Goal: Task Accomplishment & Management: Complete application form

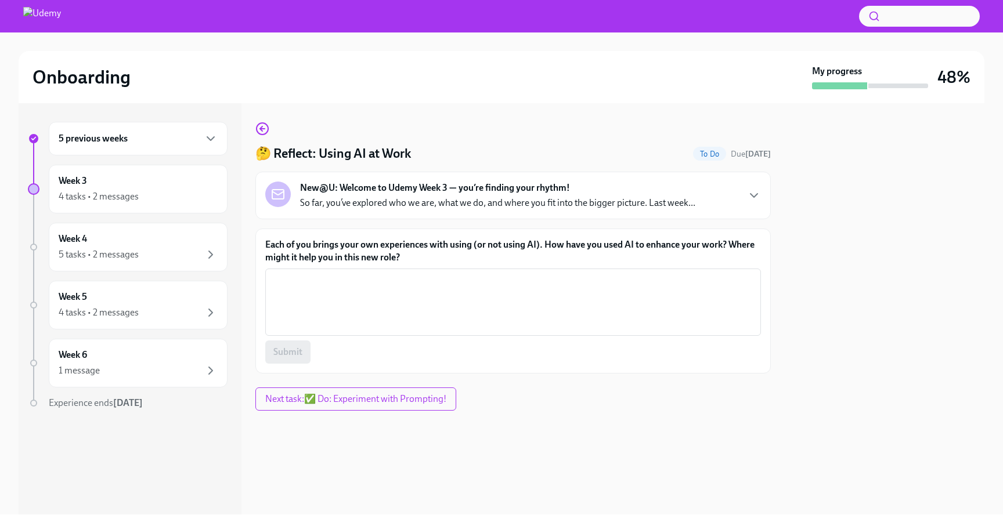
click at [697, 197] on div "New@U: Welcome to Udemy Week 3 — you’re finding your rhythm! So far, you’ve exp…" at bounding box center [513, 196] width 496 height 28
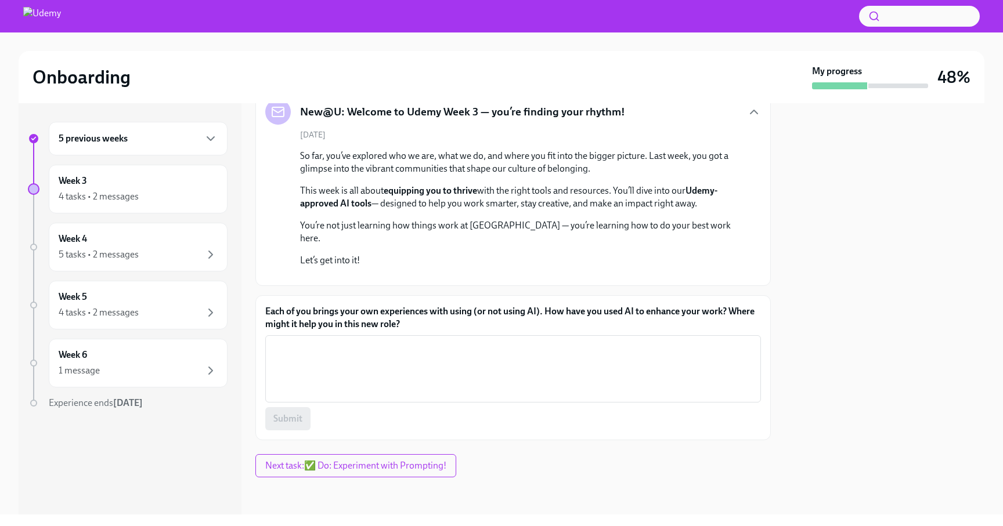
scroll to position [169, 0]
click at [557, 397] on textarea "Each of you brings your own experiences with using (or not using AI). How have …" at bounding box center [513, 369] width 482 height 56
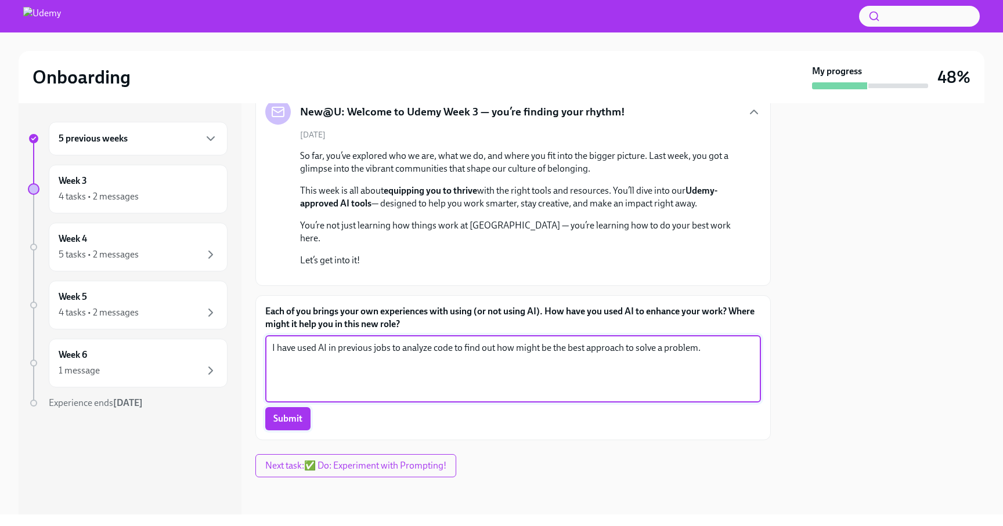
type textarea "I have used AI in previous jobs to analyze code to find out how might be the be…"
click at [283, 425] on span "Submit" at bounding box center [287, 419] width 29 height 12
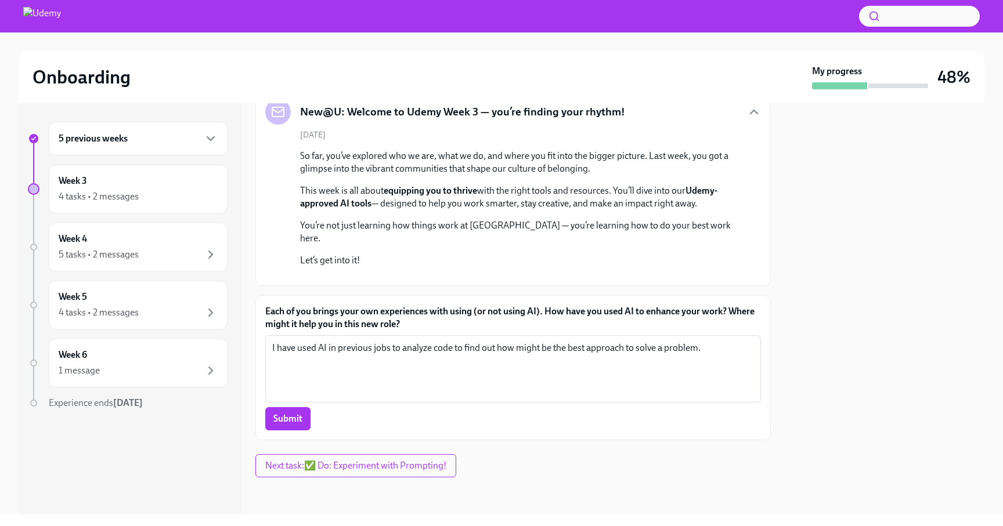
scroll to position [236, 0]
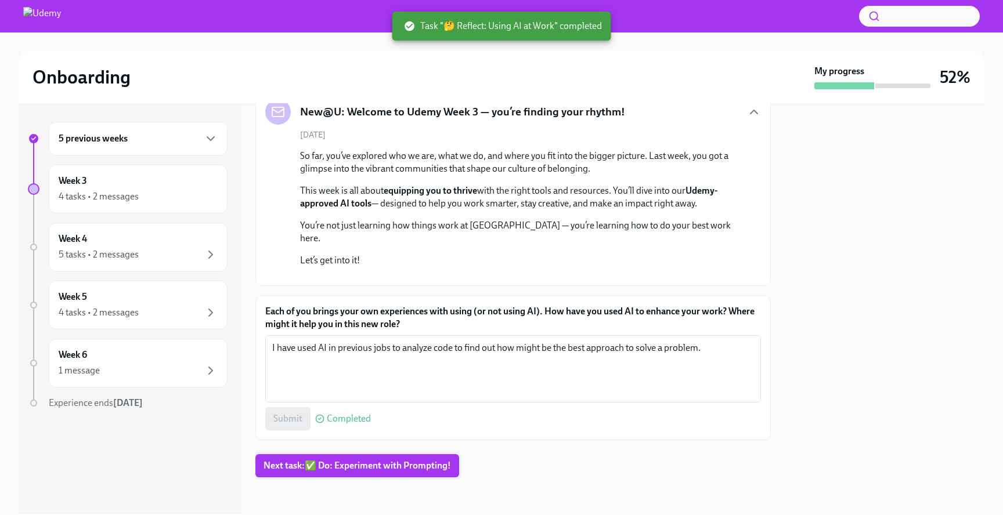
click at [375, 468] on span "Next task : ✅ Do: Experiment with Prompting!" at bounding box center [356, 466] width 187 height 12
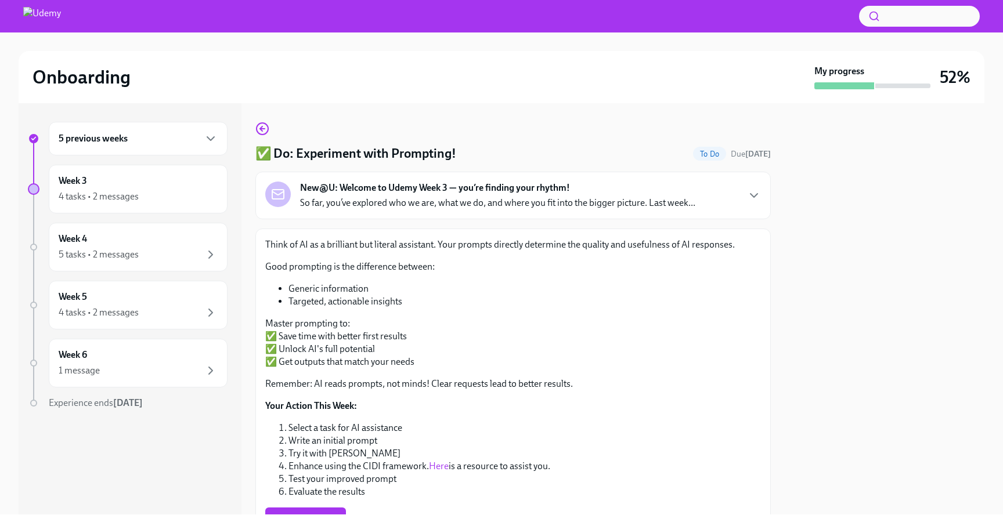
click at [722, 200] on div "New@U: Welcome to Udemy Week 3 — you’re finding your rhythm! So far, you’ve exp…" at bounding box center [513, 196] width 496 height 28
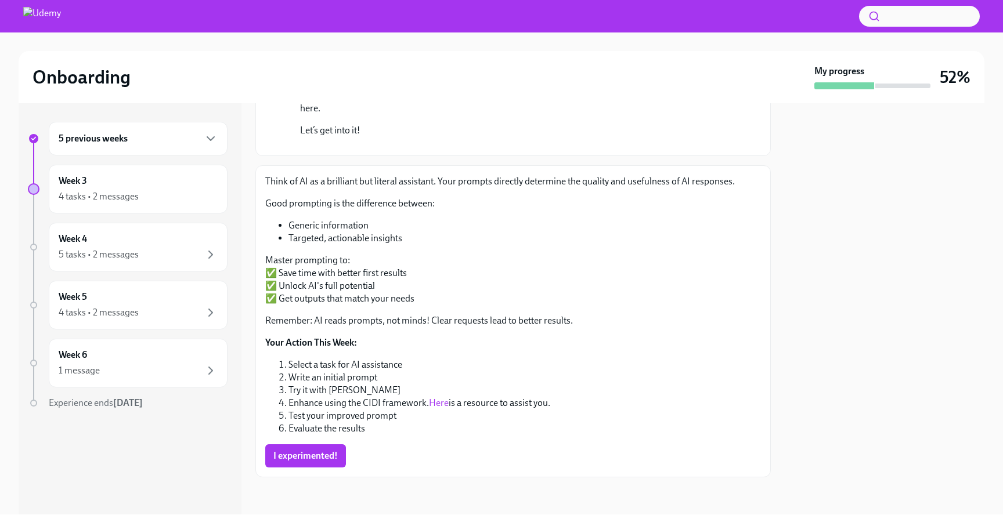
scroll to position [366, 0]
click at [441, 403] on link "Here" at bounding box center [439, 402] width 20 height 11
click at [296, 454] on span "I experimented!" at bounding box center [305, 456] width 64 height 12
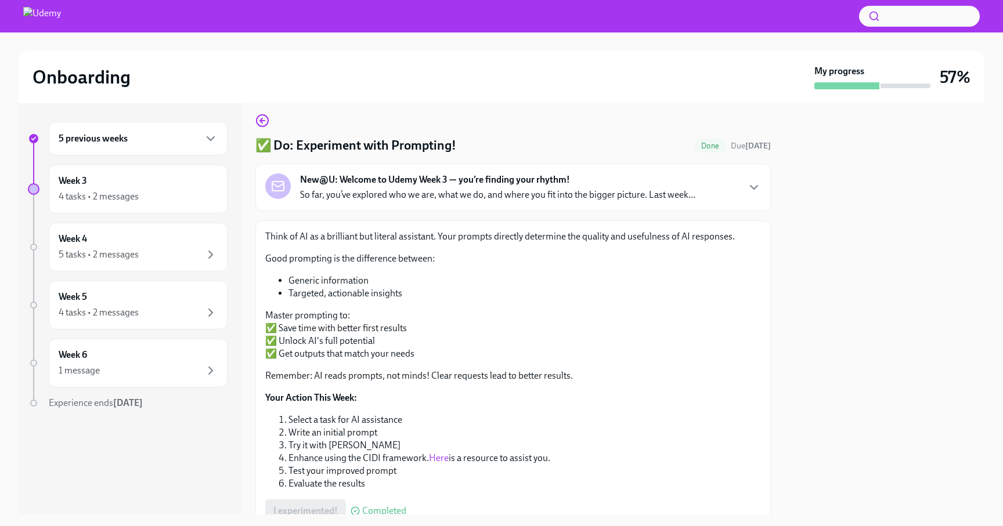
scroll to position [0, 0]
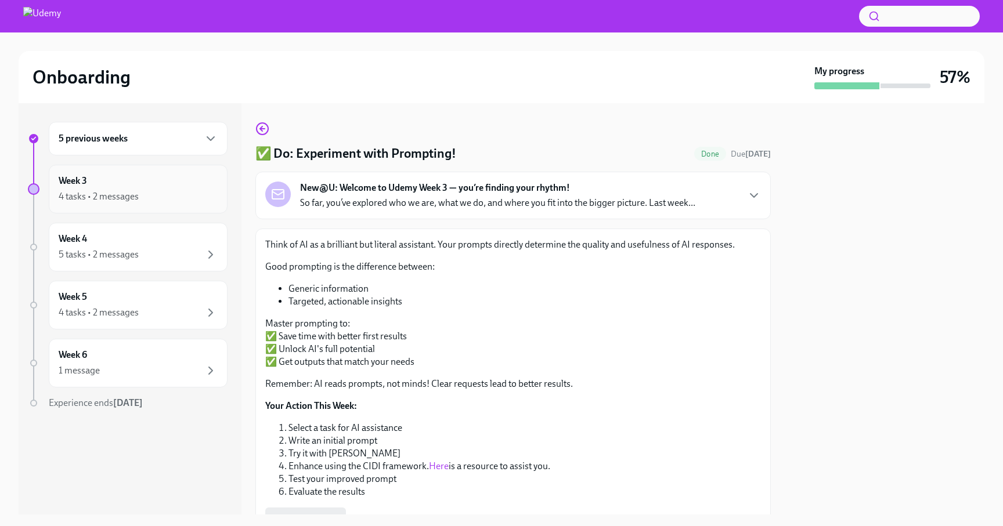
click at [174, 190] on div "4 tasks • 2 messages" at bounding box center [138, 197] width 159 height 14
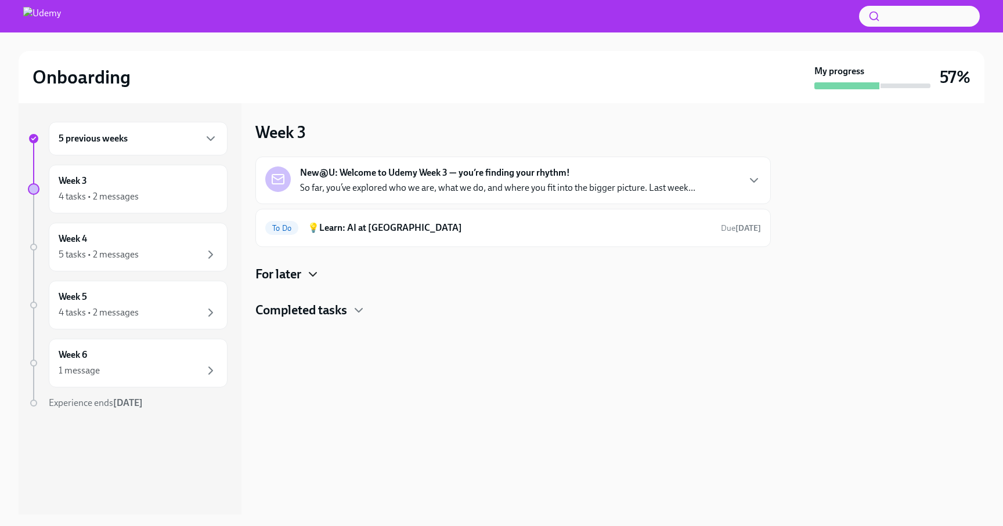
click at [311, 270] on icon "button" at bounding box center [313, 274] width 14 height 14
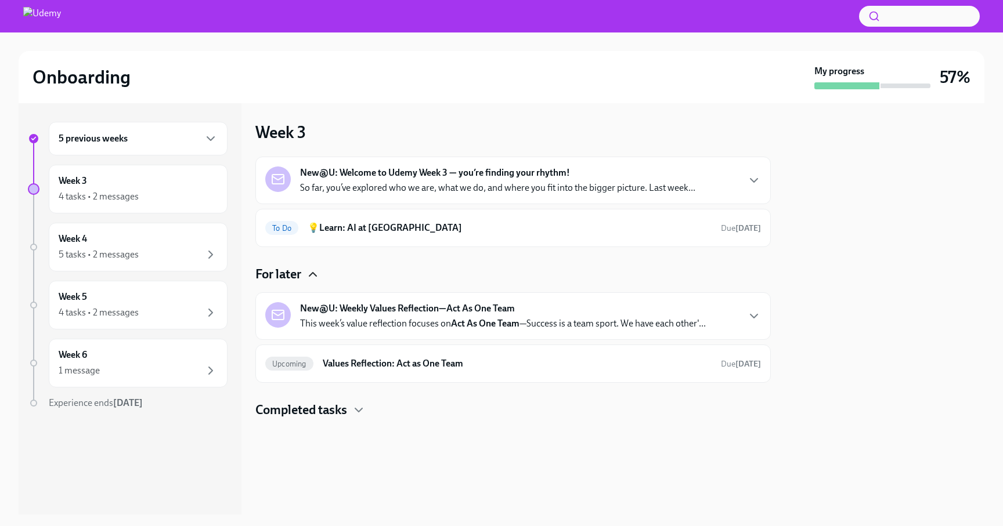
click at [749, 321] on icon "button" at bounding box center [754, 316] width 14 height 14
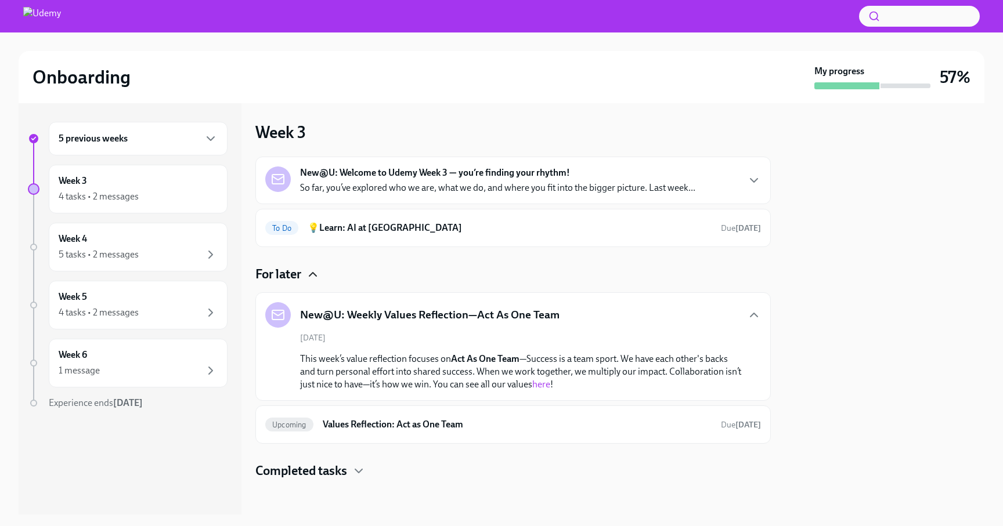
scroll to position [2, 0]
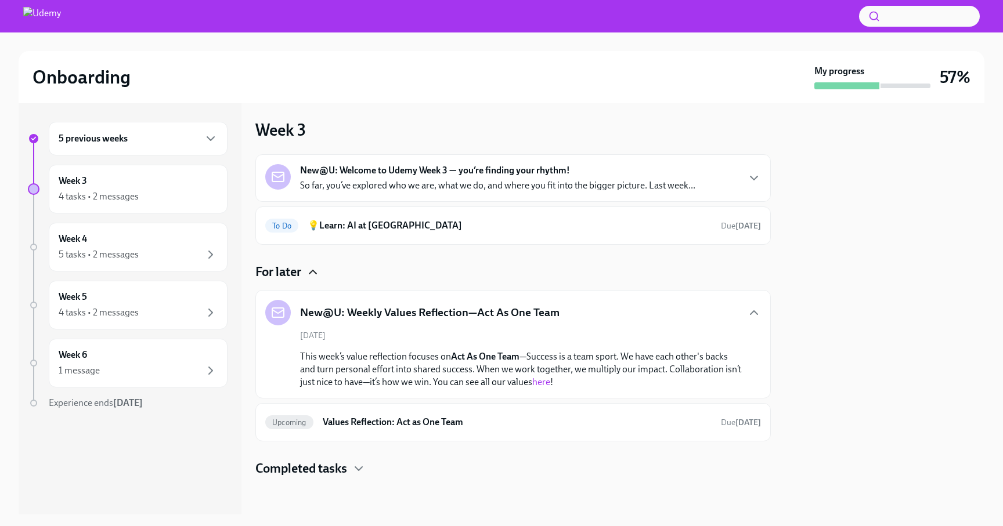
click at [341, 468] on h4 "Completed tasks" at bounding box center [301, 468] width 92 height 17
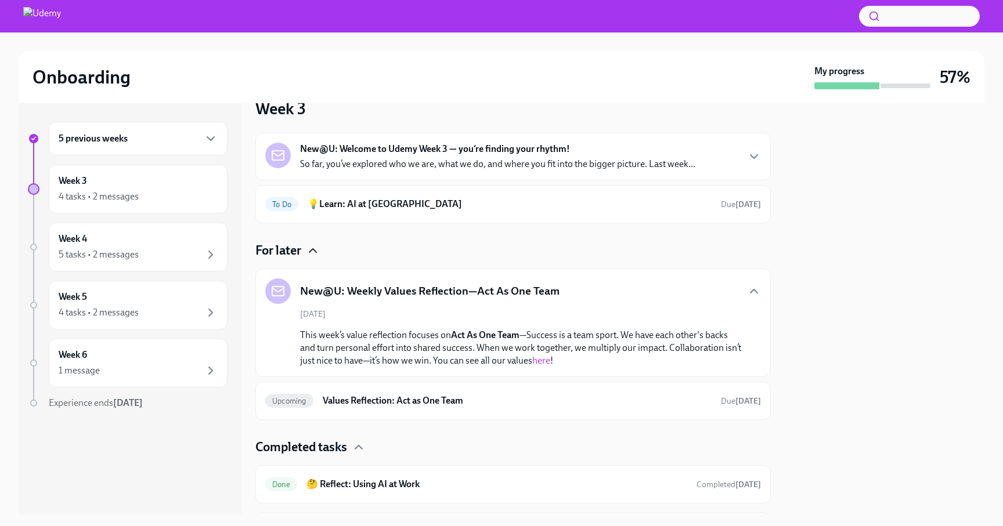
scroll to position [0, 0]
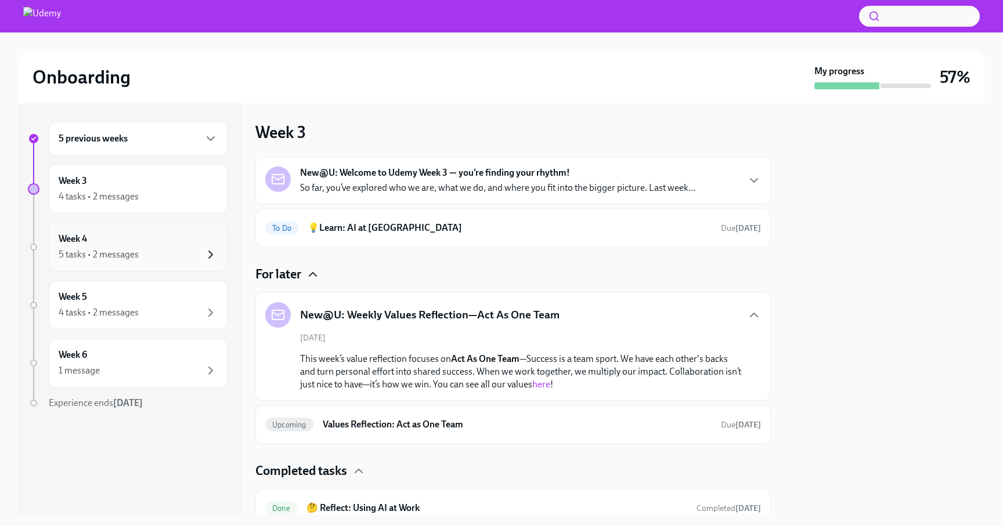
click at [209, 255] on icon "button" at bounding box center [211, 255] width 14 height 14
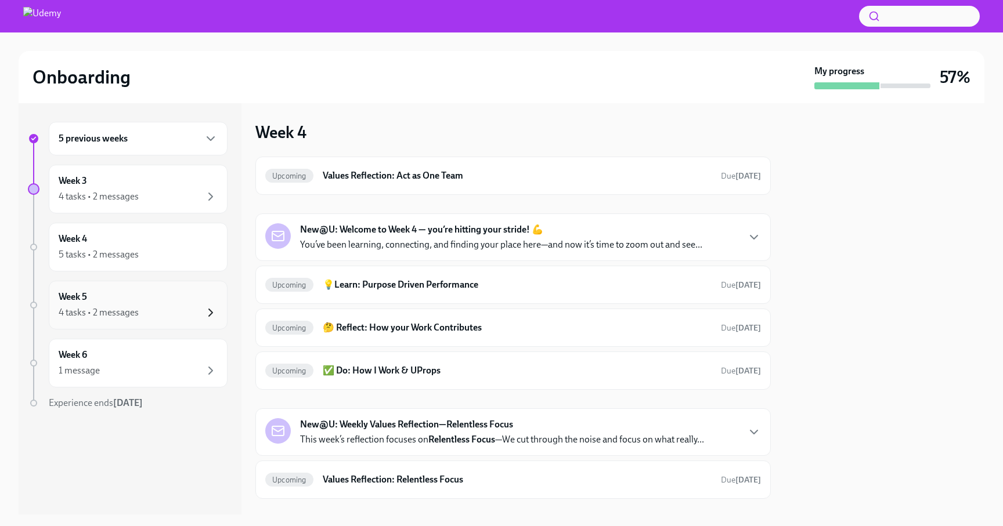
click at [204, 312] on icon "button" at bounding box center [211, 313] width 14 height 14
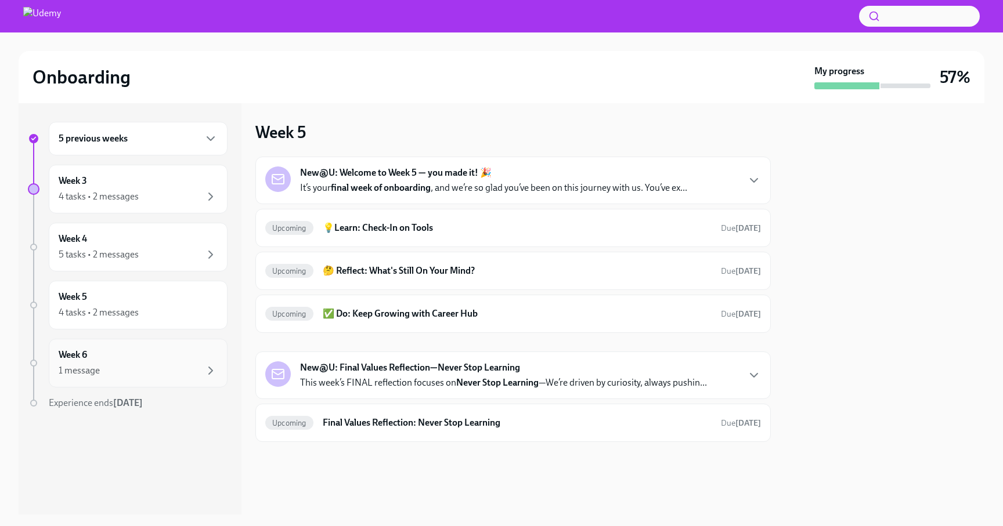
click at [207, 359] on div "Week 6 1 message" at bounding box center [138, 363] width 159 height 29
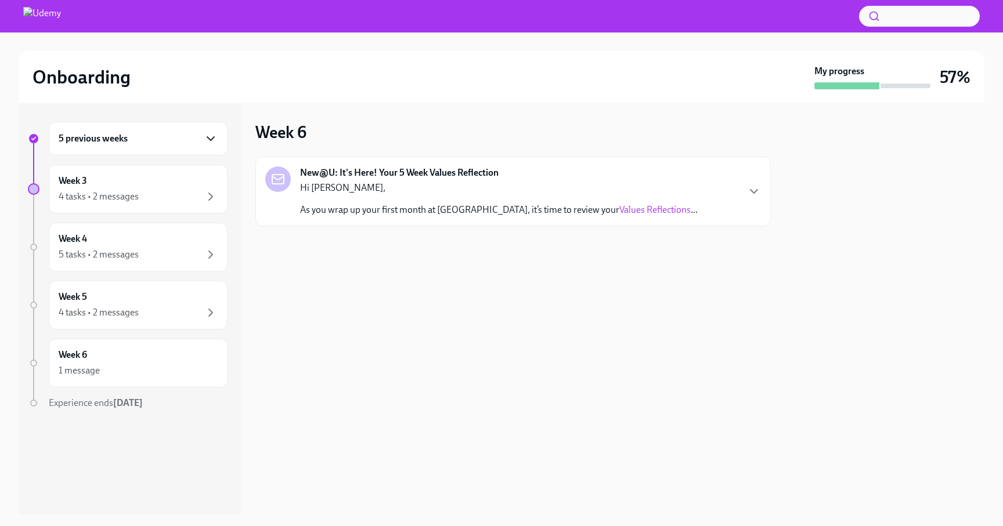
click at [215, 139] on icon "button" at bounding box center [211, 139] width 14 height 14
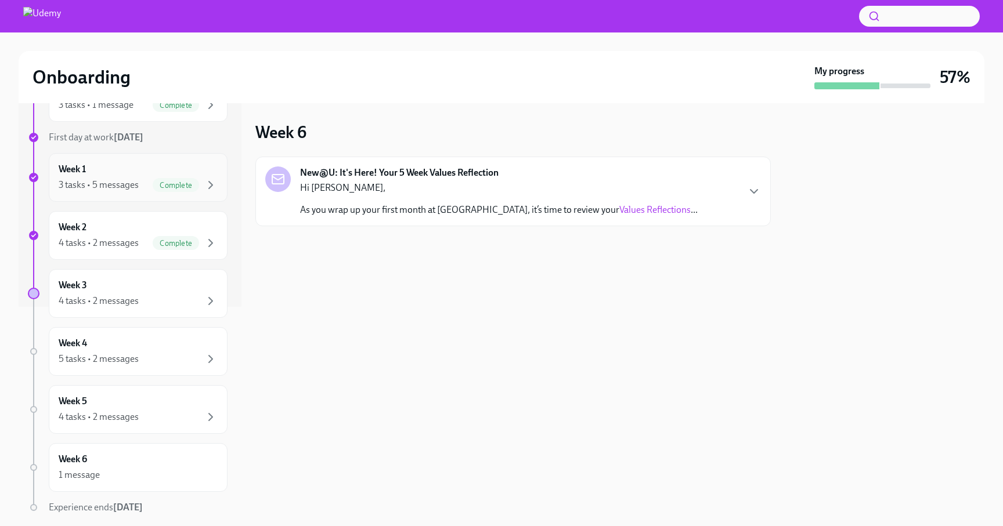
scroll to position [212, 0]
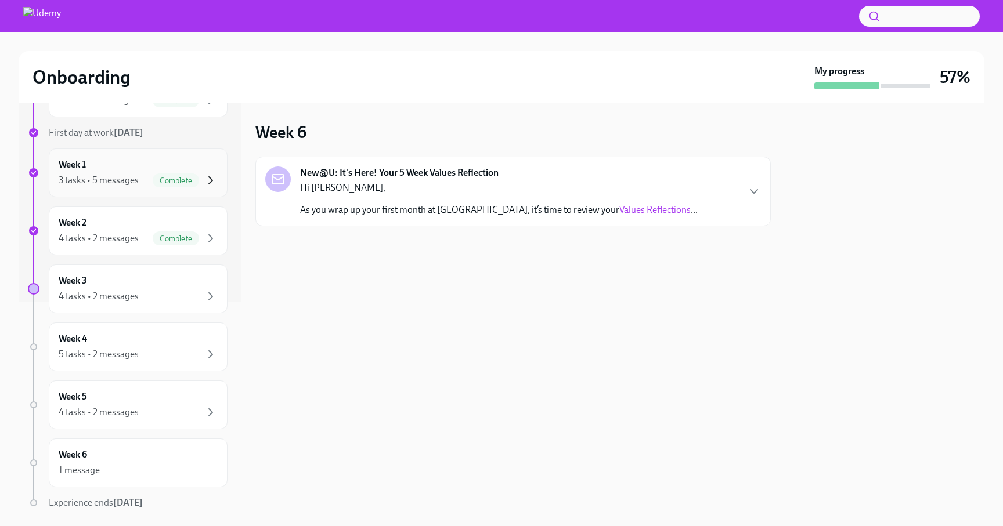
click at [211, 176] on icon "button" at bounding box center [211, 180] width 14 height 14
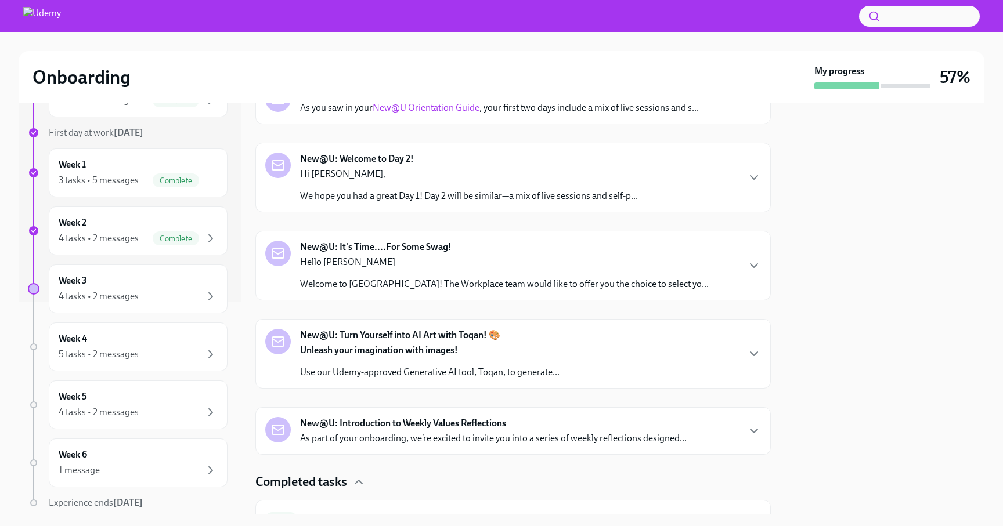
scroll to position [231, 0]
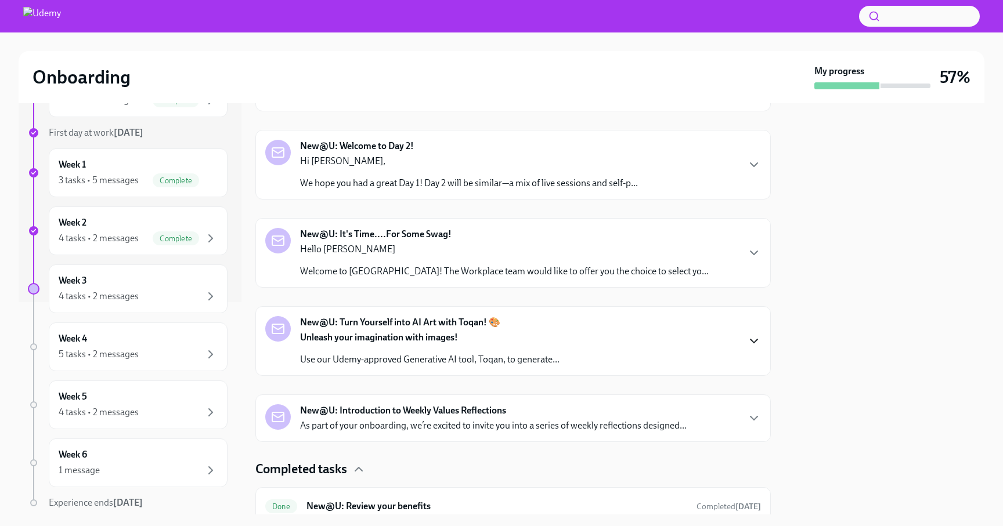
click at [754, 348] on icon "button" at bounding box center [754, 341] width 14 height 14
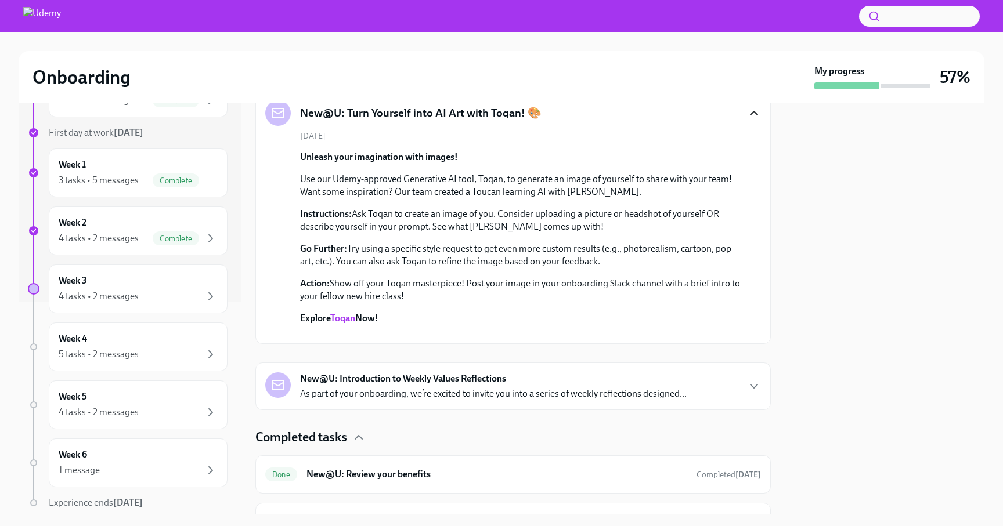
scroll to position [443, 0]
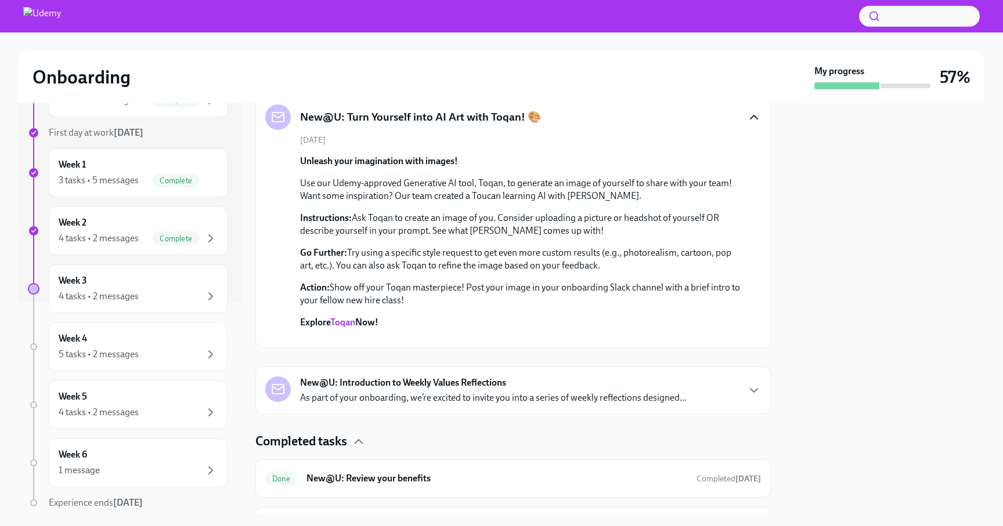
click at [348, 321] on link "Toqan" at bounding box center [342, 322] width 25 height 11
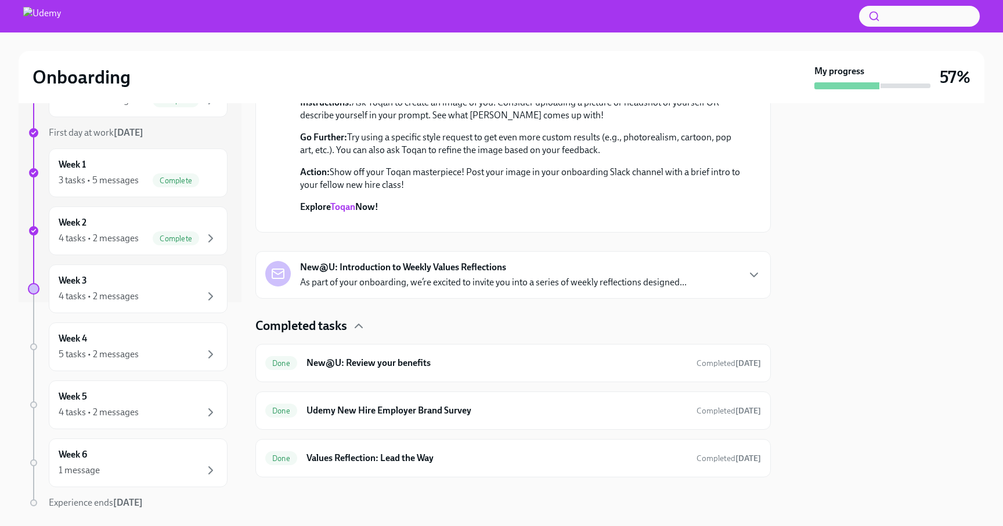
scroll to position [778, 0]
click at [190, 288] on div "Week 3 4 tasks • 2 messages" at bounding box center [138, 288] width 159 height 29
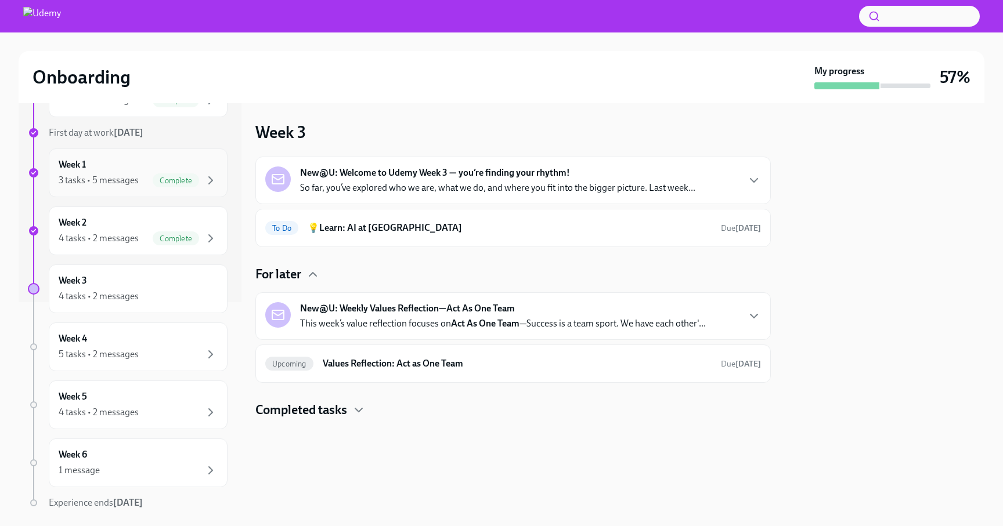
click at [126, 154] on div "Week 1 3 tasks • 5 messages Complete" at bounding box center [138, 173] width 179 height 49
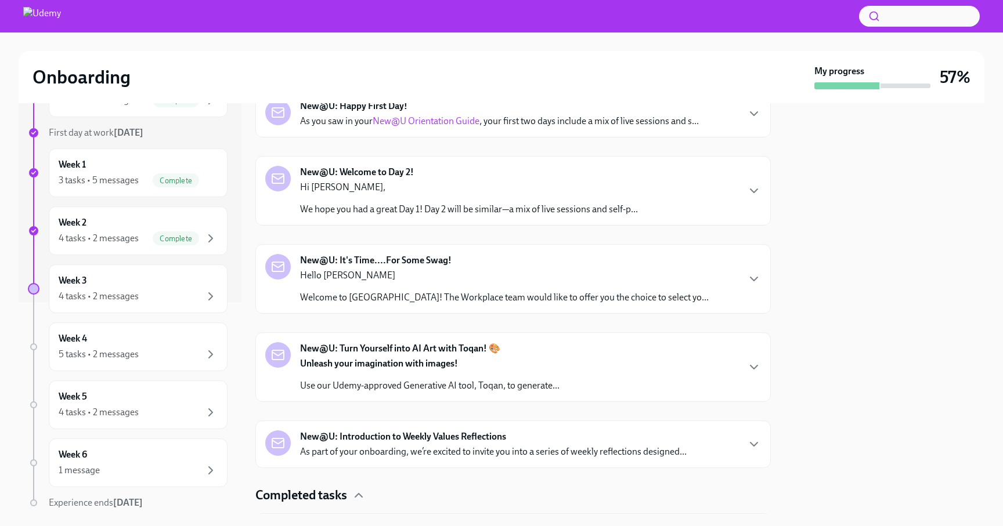
scroll to position [211, 0]
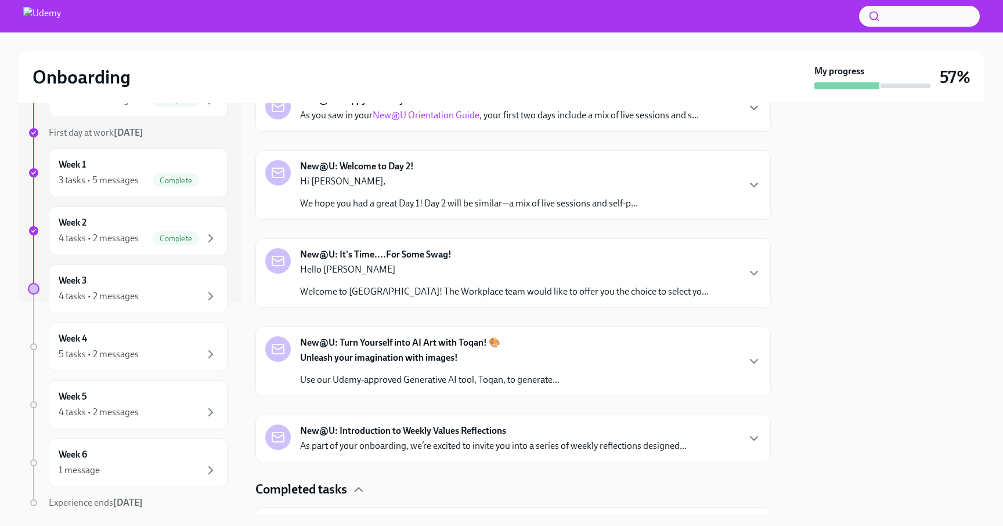
click at [473, 276] on p "Hello [PERSON_NAME]" at bounding box center [504, 269] width 408 height 13
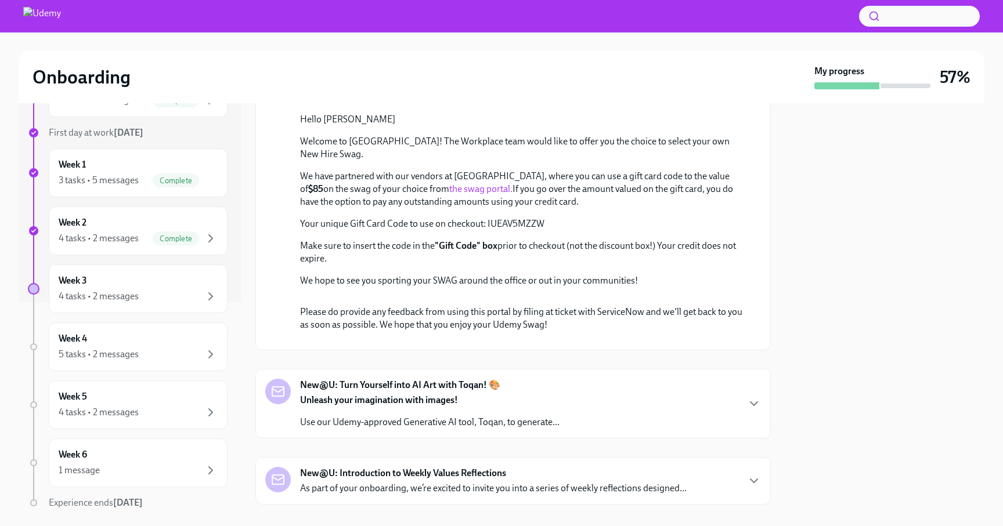
scroll to position [406, 0]
click at [449, 194] on link "the swag portal." at bounding box center [480, 188] width 63 height 11
click at [143, 164] on div "Week 1 3 tasks • 5 messages Complete" at bounding box center [138, 172] width 159 height 29
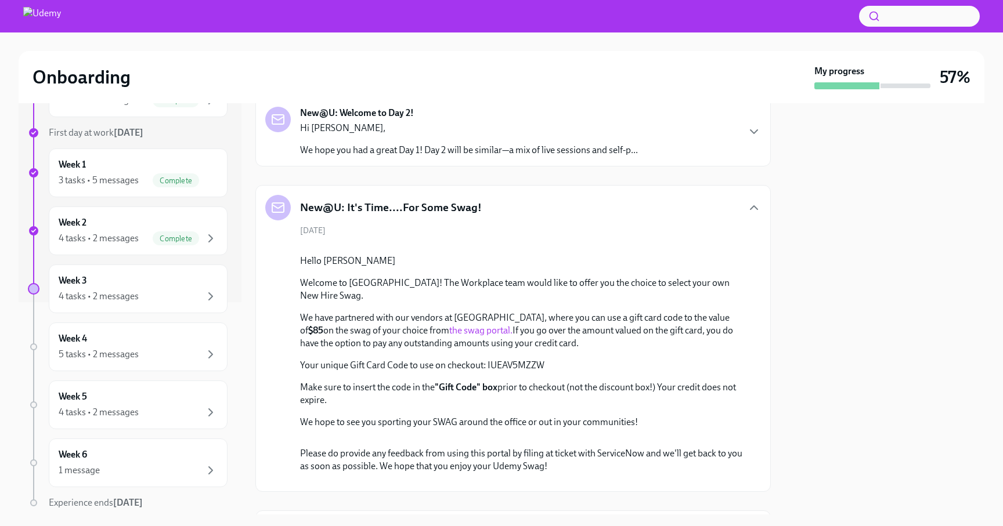
scroll to position [266, 0]
click at [754, 206] on icon "button" at bounding box center [754, 206] width 14 height 14
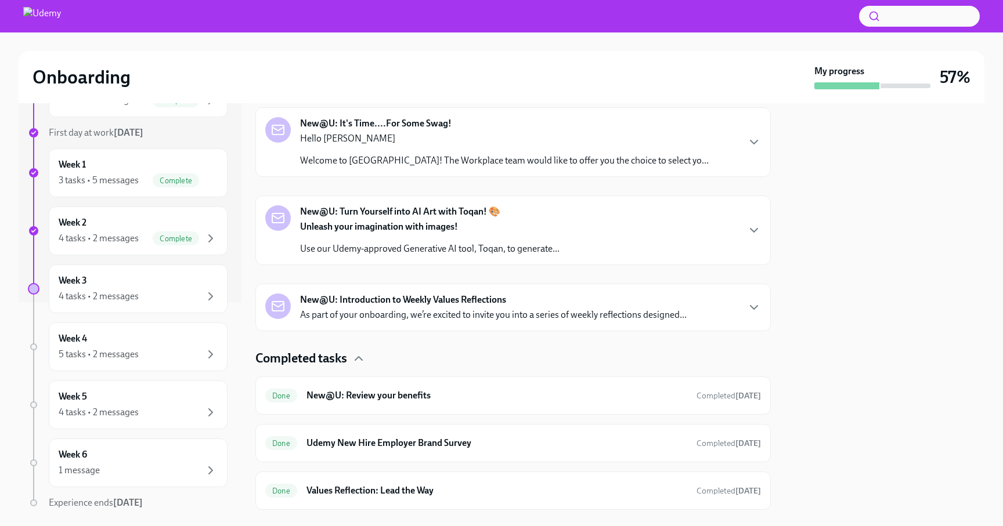
scroll to position [374, 0]
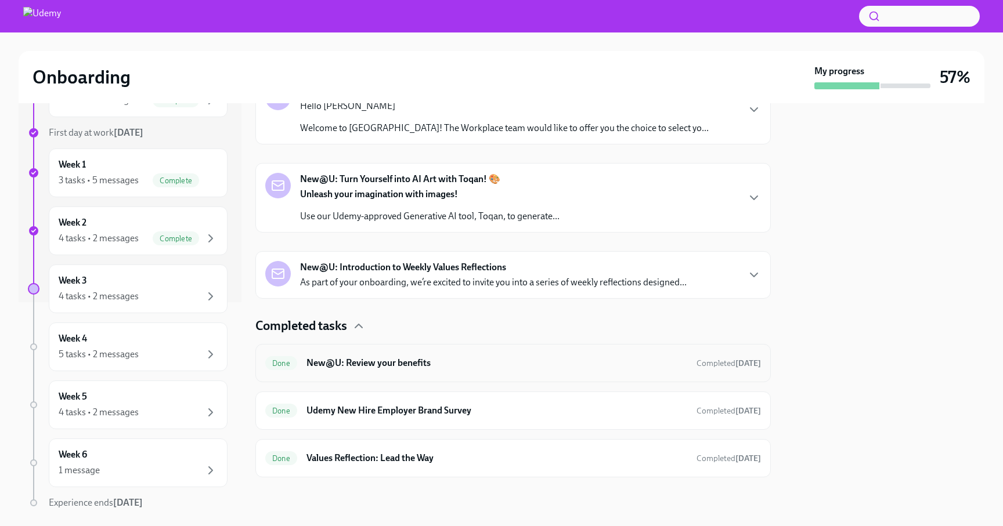
click at [410, 362] on h6 "New@U: Review your benefits" at bounding box center [496, 363] width 381 height 13
